Goal: Contribute content: Contribute content

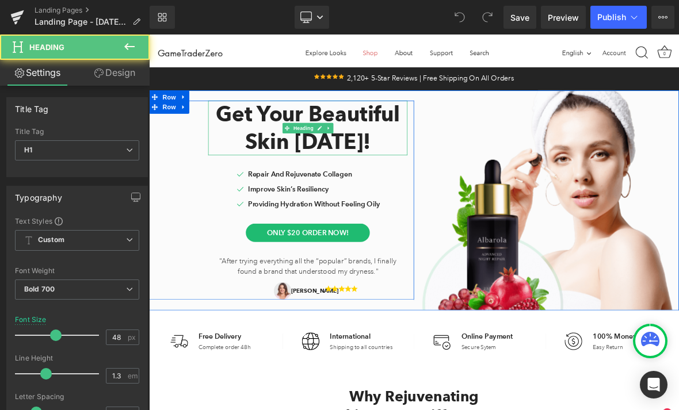
drag, startPoint x: 308, startPoint y: 164, endPoint x: 308, endPoint y: 172, distance: 7.5
click at [308, 164] on h1 "Skin [DATE]!" at bounding box center [358, 176] width 262 height 36
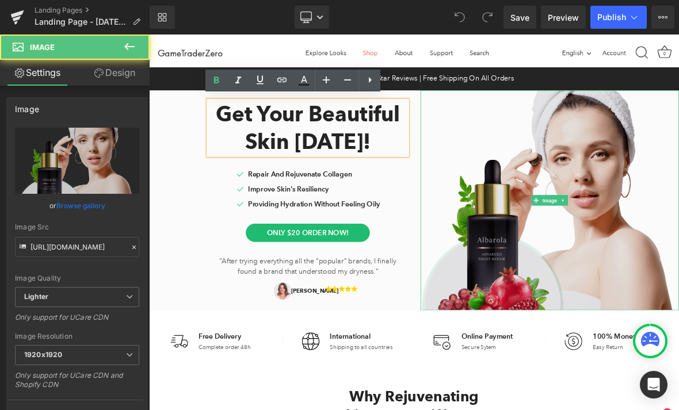
click at [679, 264] on img at bounding box center [676, 252] width 340 height 289
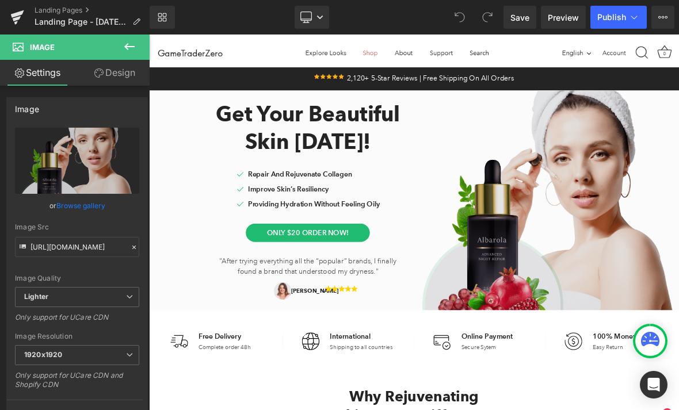
click at [679, 313] on img at bounding box center [676, 252] width 340 height 289
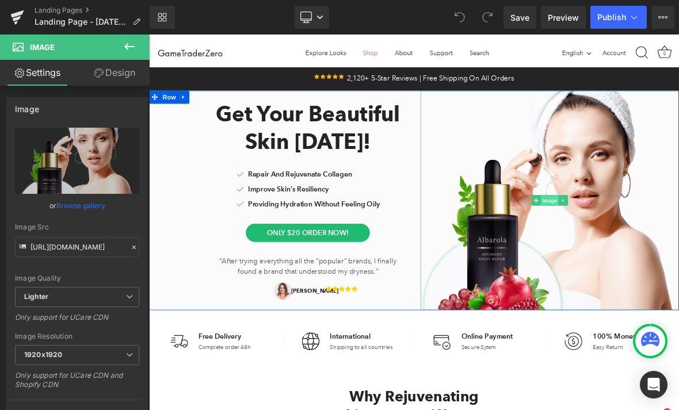
click at [679, 249] on span "Image" at bounding box center [676, 253] width 24 height 14
click at [658, 249] on link "Image" at bounding box center [670, 253] width 36 height 14
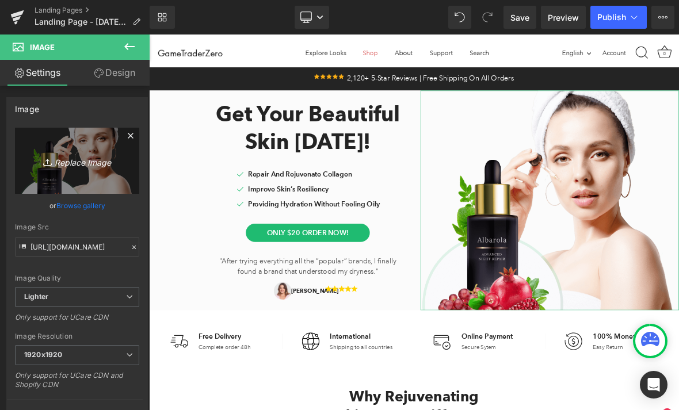
click at [70, 162] on icon "Replace Image" at bounding box center [77, 161] width 92 height 14
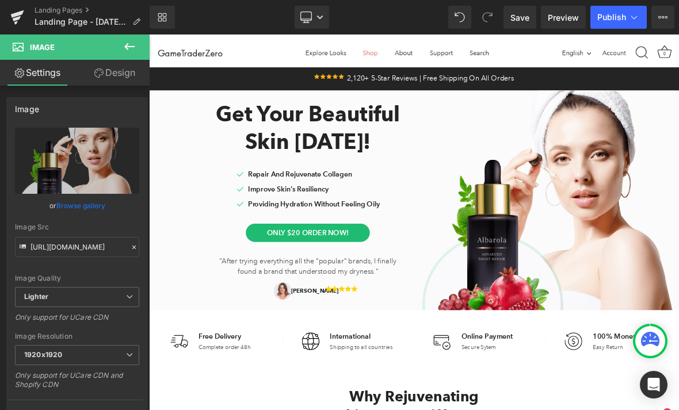
type input "C:\fakepath\D87049AC-482F-4145-A11E-4F8481D51704.png"
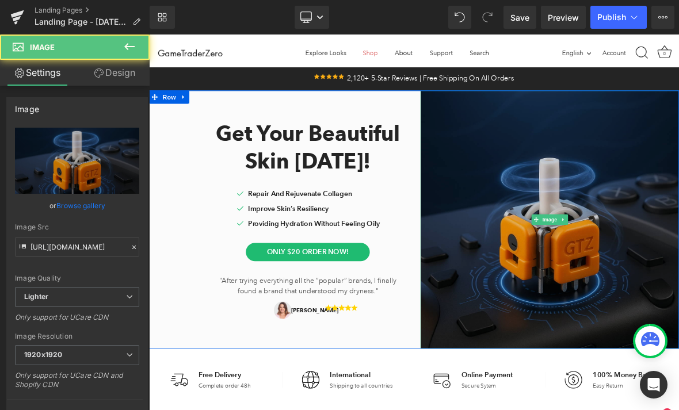
click at [662, 154] on img at bounding box center [676, 278] width 340 height 340
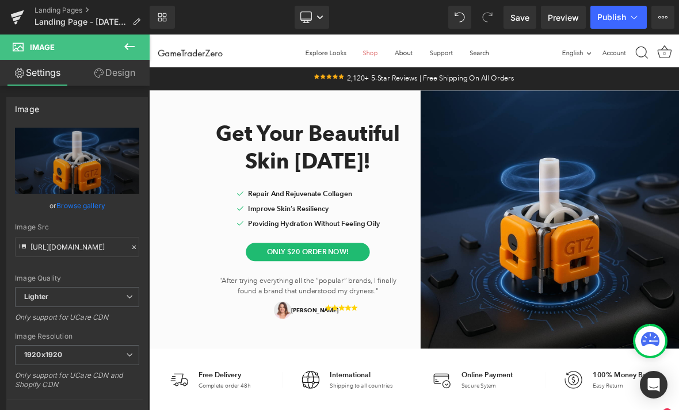
click at [128, 48] on icon at bounding box center [130, 47] width 14 height 14
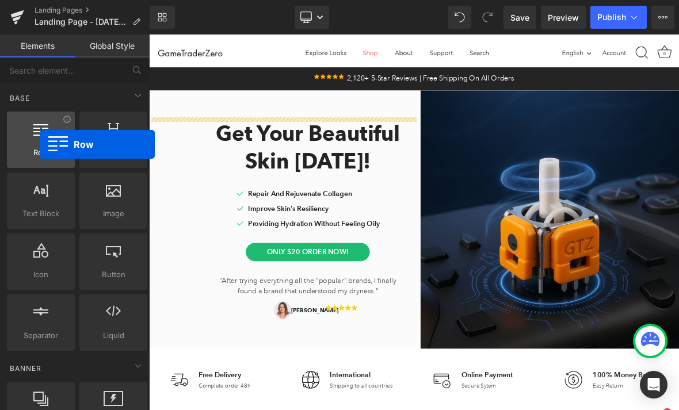
click at [40, 144] on div at bounding box center [40, 134] width 61 height 26
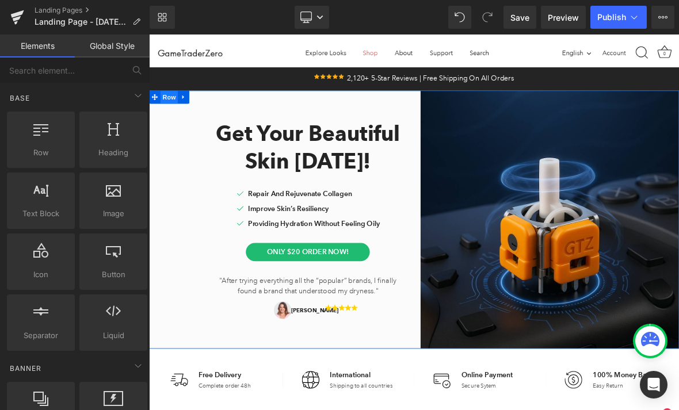
click at [180, 109] on span "Row" at bounding box center [175, 117] width 23 height 17
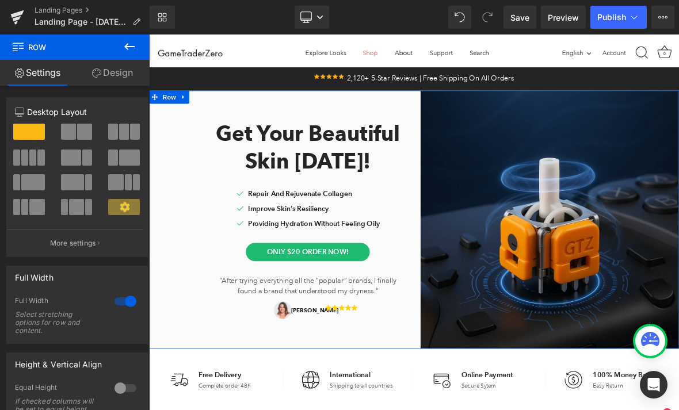
click at [136, 154] on span at bounding box center [129, 158] width 21 height 16
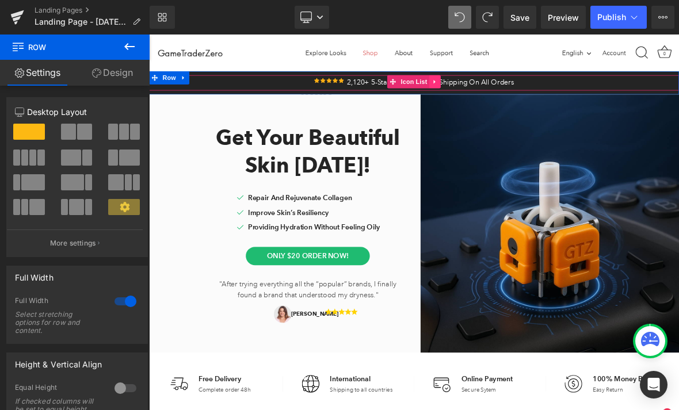
click at [522, 96] on icon at bounding box center [525, 97] width 8 height 9
click at [532, 97] on icon at bounding box center [532, 97] width 8 height 8
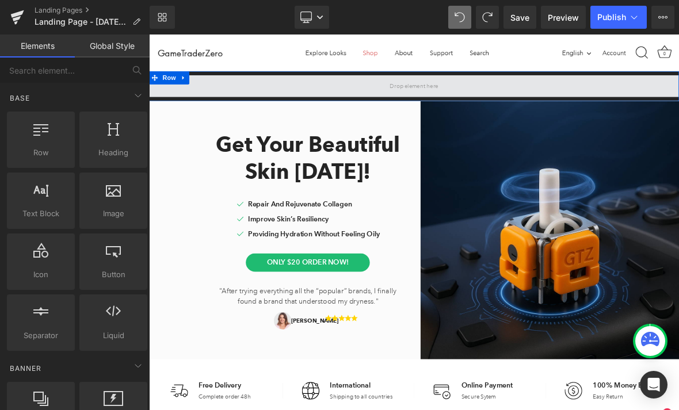
click at [477, 104] on span at bounding box center [498, 102] width 72 height 19
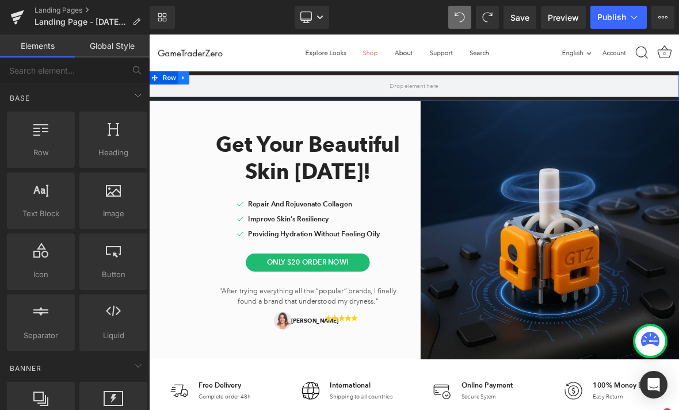
click at [197, 92] on icon at bounding box center [195, 91] width 8 height 9
click at [226, 93] on icon at bounding box center [224, 91] width 8 height 9
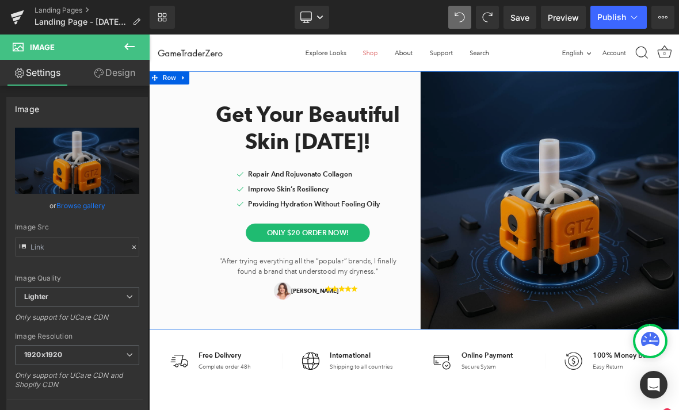
drag, startPoint x: 545, startPoint y: 240, endPoint x: 576, endPoint y: 222, distance: 36.6
click at [580, 140] on img at bounding box center [676, 253] width 340 height 340
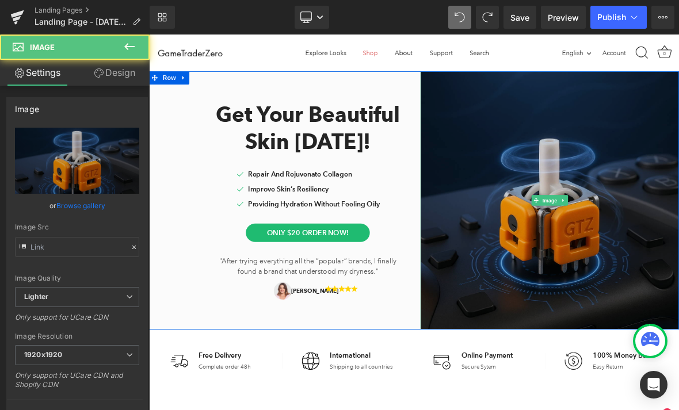
click at [631, 120] on img at bounding box center [676, 253] width 340 height 340
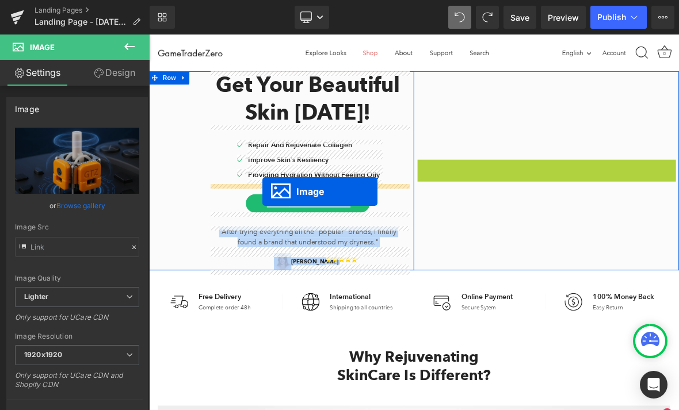
drag, startPoint x: 660, startPoint y: 252, endPoint x: 298, endPoint y: 241, distance: 362.2
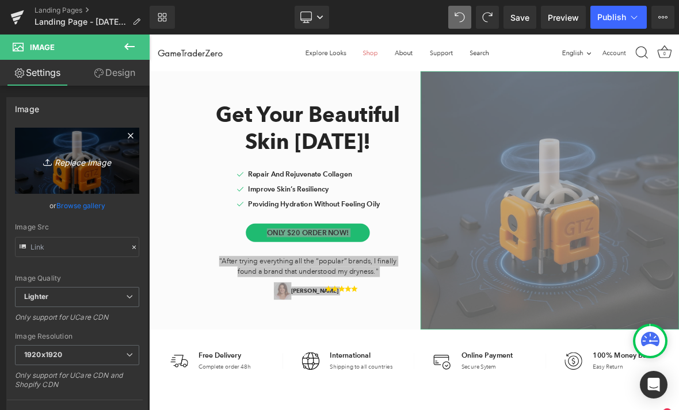
click at [87, 161] on icon "Replace Image" at bounding box center [77, 161] width 92 height 14
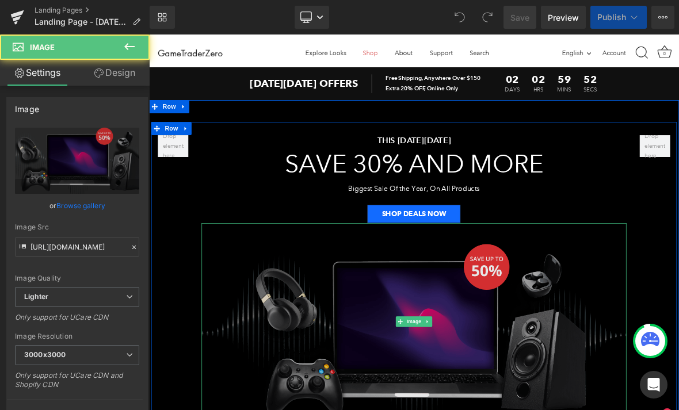
click at [583, 383] on img at bounding box center [497, 412] width 558 height 259
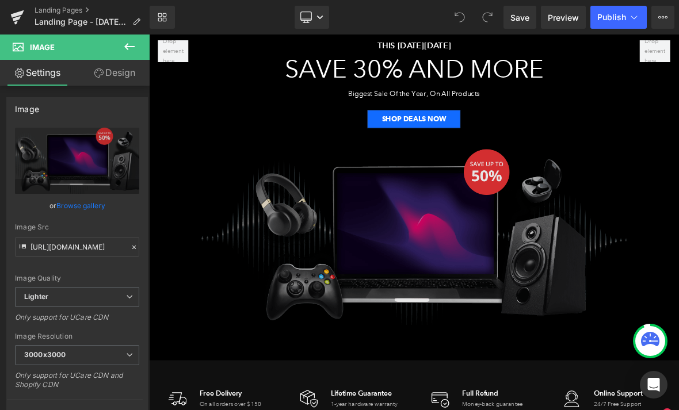
scroll to position [125, 0]
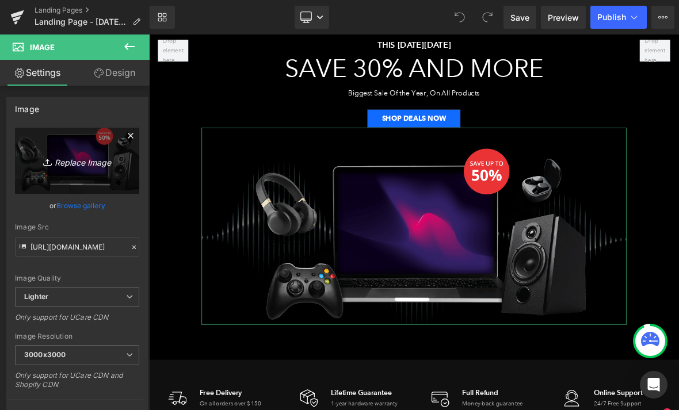
click at [94, 166] on icon "Replace Image" at bounding box center [77, 161] width 92 height 14
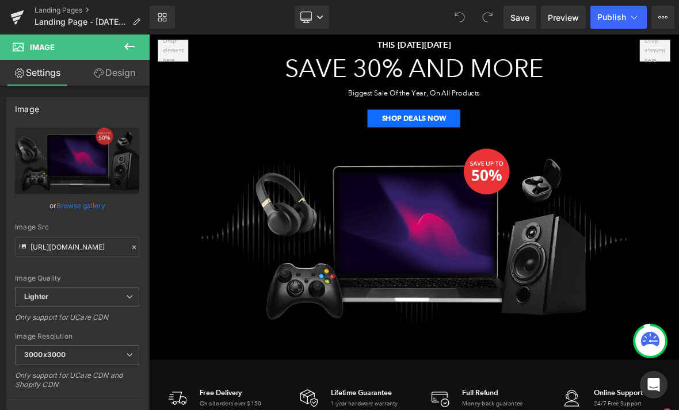
type input "C:\fakepath\F7C6B024-E1D7-4B4C-843C-44A0988723BF.png"
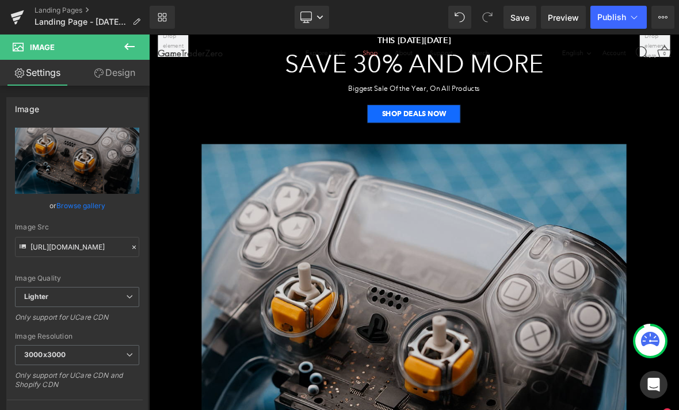
scroll to position [123, 0]
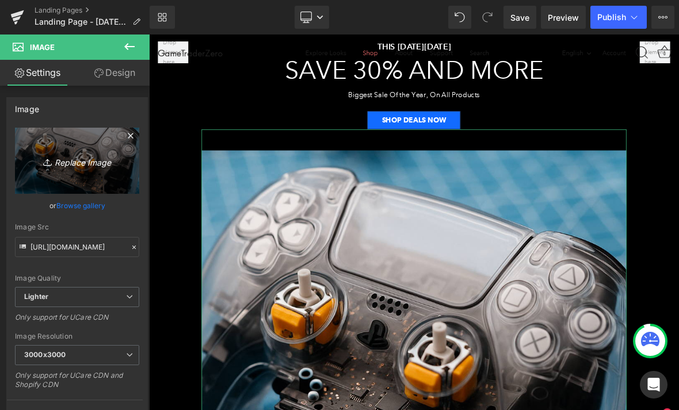
click at [73, 161] on icon "Replace Image" at bounding box center [77, 161] width 92 height 14
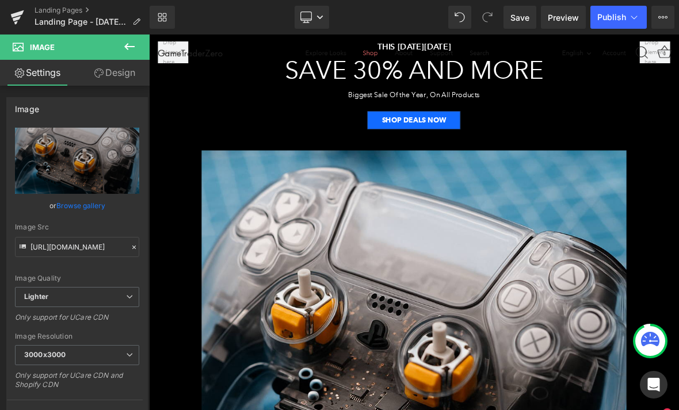
type input "C:\fakepath\85348A46-79A7-45F0-8FF7-3EFFC3533CBB.png"
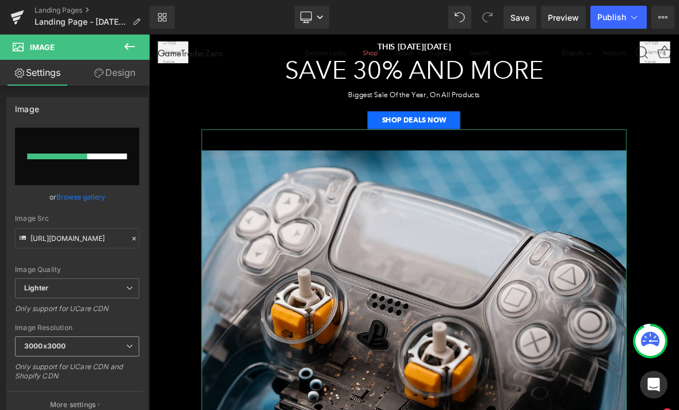
click at [109, 347] on span "3000x3000" at bounding box center [77, 347] width 124 height 20
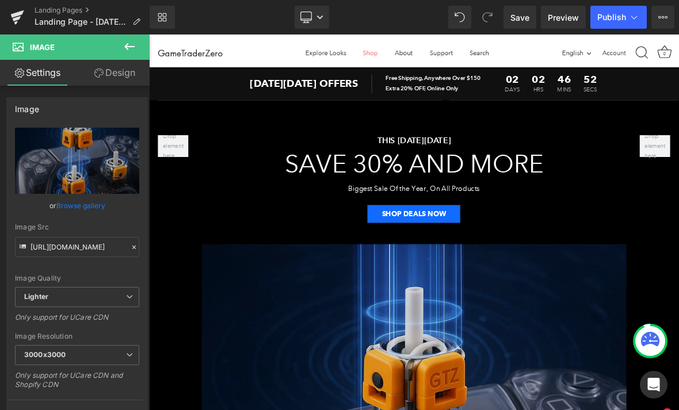
scroll to position [0, 0]
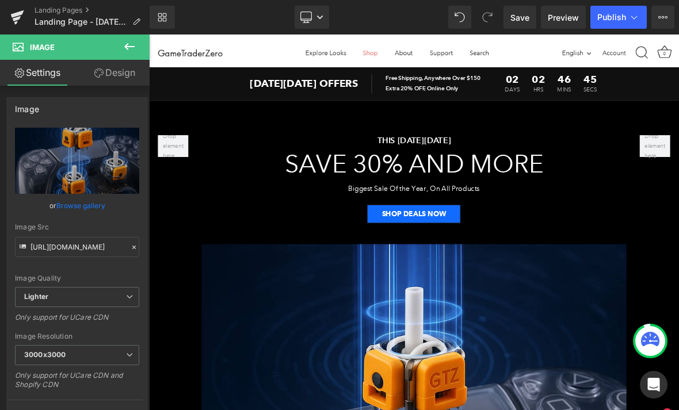
click at [330, 29] on div "Library Desktop Desktop Laptop Tablet Mobile Save Preview Publish Scheduled Upg…" at bounding box center [415, 17] width 530 height 35
click at [325, 22] on link "Desktop" at bounding box center [312, 17] width 35 height 23
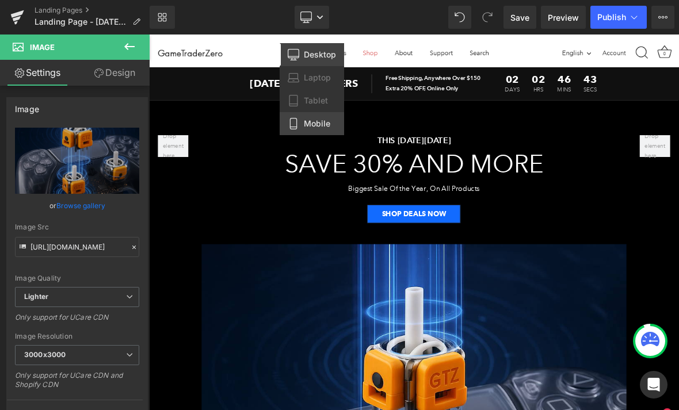
click at [318, 120] on span "Mobile" at bounding box center [317, 124] width 26 height 10
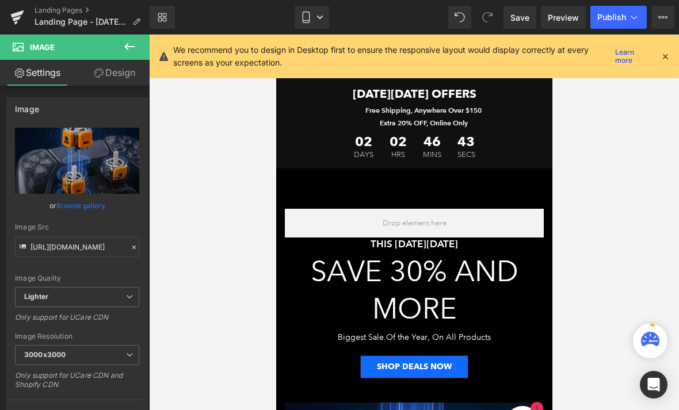
scroll to position [96, 0]
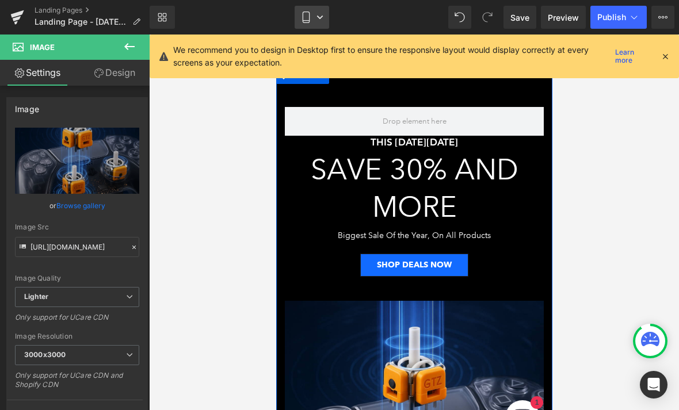
click at [322, 24] on link "Mobile" at bounding box center [312, 17] width 35 height 23
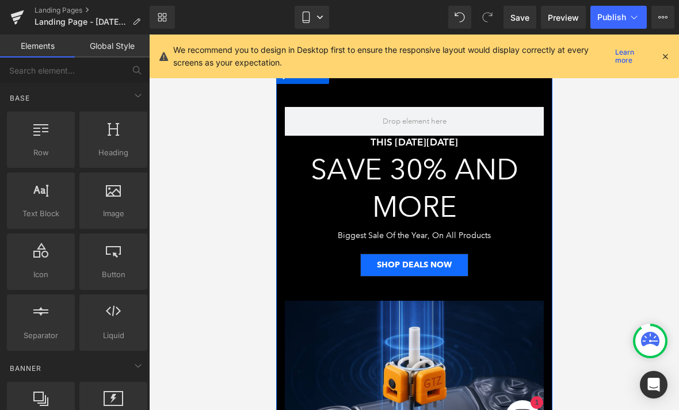
click at [227, 151] on div at bounding box center [414, 223] width 530 height 376
